Goal: Task Accomplishment & Management: Complete application form

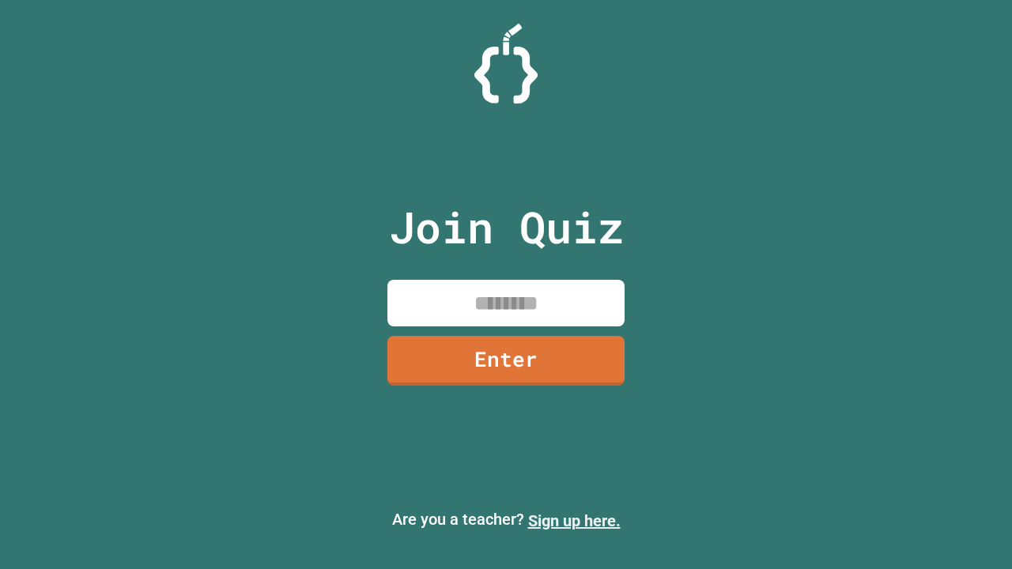
click at [574, 521] on link "Sign up here." at bounding box center [574, 521] width 93 height 19
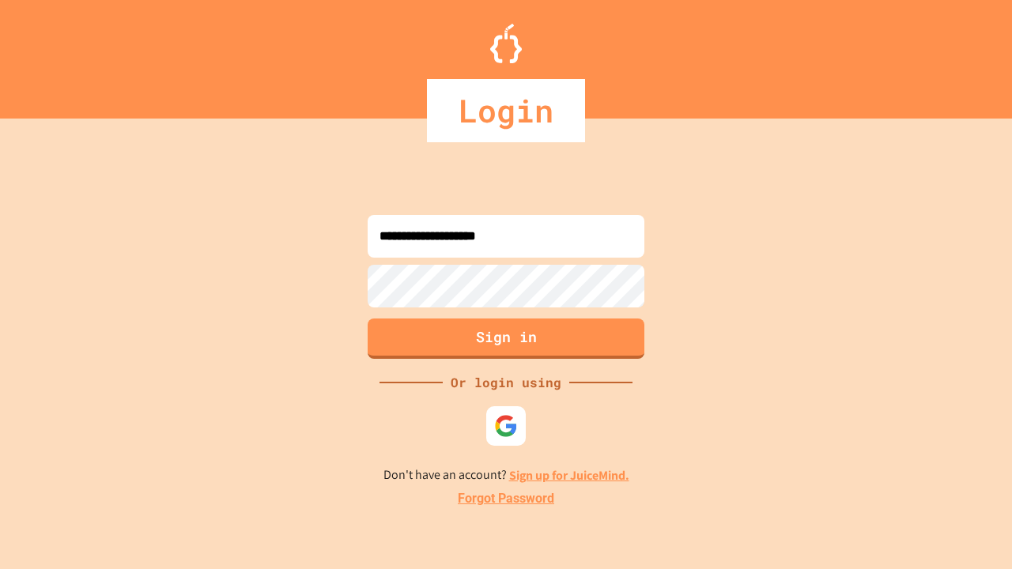
type input "**********"
